Goal: Transaction & Acquisition: Purchase product/service

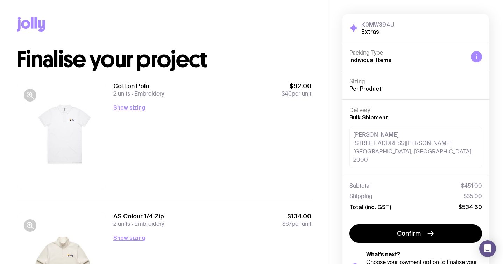
scroll to position [63, 0]
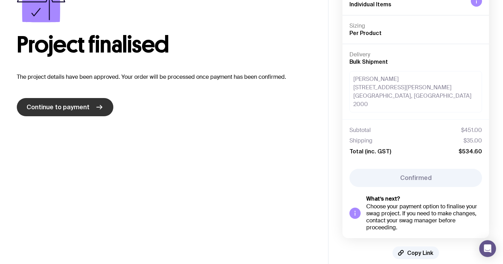
click at [86, 106] on span "Continue to payment" at bounding box center [58, 107] width 63 height 8
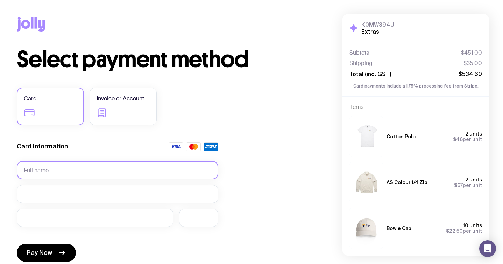
click at [79, 175] on input "text" at bounding box center [118, 170] width 202 height 18
click at [103, 176] on input "Zac" at bounding box center [118, 170] width 202 height 18
type input "Zac Hancock"
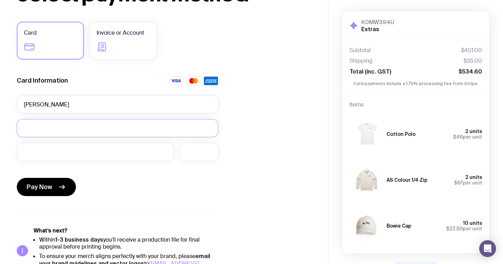
scroll to position [71, 0]
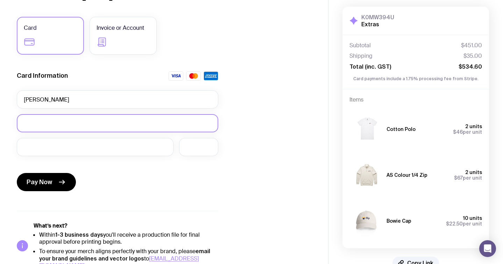
click at [62, 128] on div at bounding box center [118, 123] width 202 height 18
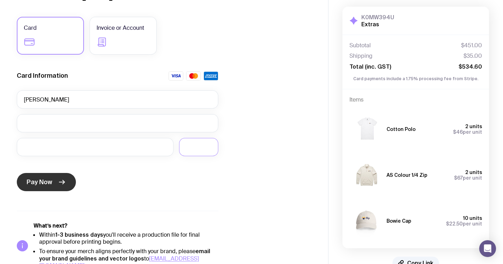
click at [63, 177] on button "Pay Now" at bounding box center [46, 182] width 59 height 18
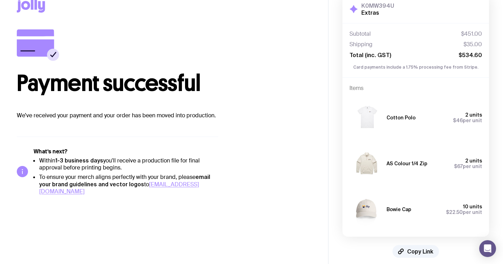
scroll to position [0, 0]
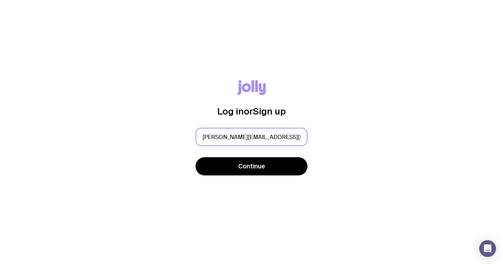
type input "[PERSON_NAME][EMAIL_ADDRESS][PERSON_NAME][DOMAIN_NAME]"
click at [196, 157] on button "Continue" at bounding box center [252, 166] width 112 height 18
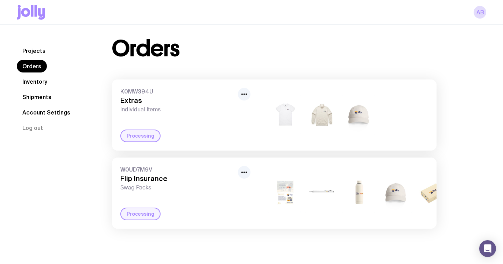
scroll to position [8, 0]
click at [245, 92] on icon "button" at bounding box center [244, 93] width 8 height 8
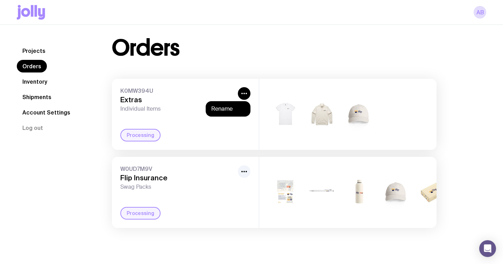
click at [161, 95] on div "K0MW394U Extras Individual Items" at bounding box center [177, 99] width 115 height 25
click at [136, 135] on div "Processing" at bounding box center [140, 135] width 40 height 13
click at [135, 86] on div "K0MW394U Extras Individual Items Processing" at bounding box center [185, 114] width 147 height 71
click at [129, 103] on h3 "Extras" at bounding box center [177, 100] width 115 height 8
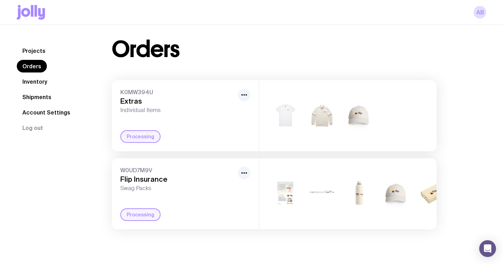
scroll to position [6, 0]
click at [164, 91] on span "K0MW394U" at bounding box center [177, 92] width 115 height 7
click at [141, 96] on div "K0MW394U Extras Individual Items" at bounding box center [177, 101] width 115 height 25
click at [246, 97] on icon "button" at bounding box center [244, 95] width 8 height 8
click at [251, 70] on div "Orders K0MW394U Extras Individual Items Rename Processing W0UD7M9V Flip Insuran…" at bounding box center [274, 133] width 358 height 191
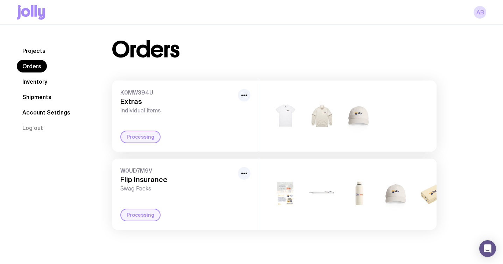
scroll to position [23, 0]
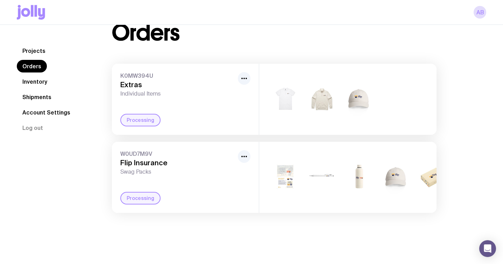
click at [47, 83] on link "Inventory" at bounding box center [35, 81] width 36 height 13
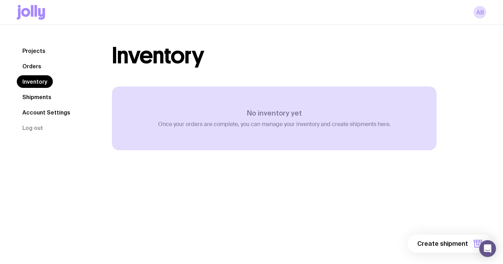
click at [43, 99] on link "Shipments" at bounding box center [37, 97] width 40 height 13
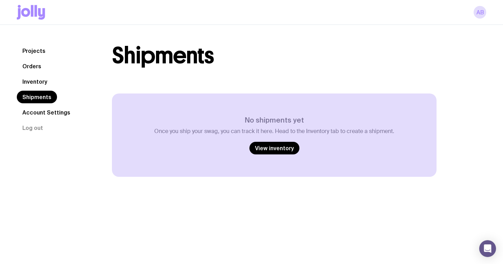
click at [42, 112] on link "Account Settings" at bounding box center [46, 112] width 59 height 13
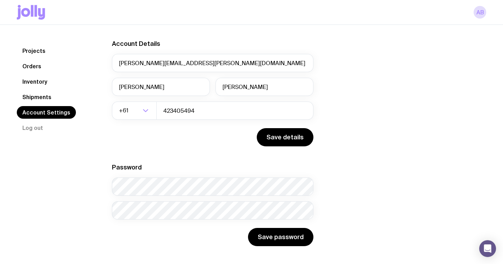
scroll to position [49, 0]
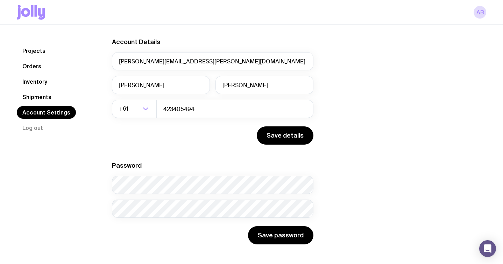
click at [41, 51] on link "Projects" at bounding box center [34, 50] width 34 height 13
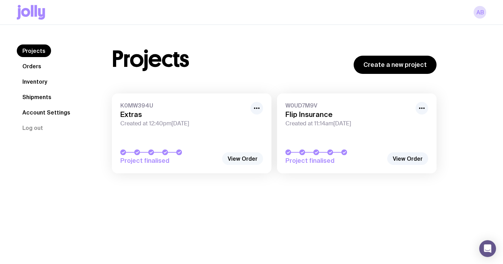
click at [253, 160] on link "View Order" at bounding box center [242, 158] width 41 height 13
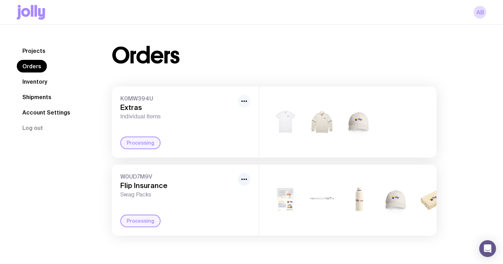
click at [245, 104] on icon "button" at bounding box center [244, 101] width 8 height 8
click at [211, 124] on div "K0MW394U Extras Individual Items Rename Processing" at bounding box center [185, 121] width 147 height 71
